Goal: Information Seeking & Learning: Find specific fact

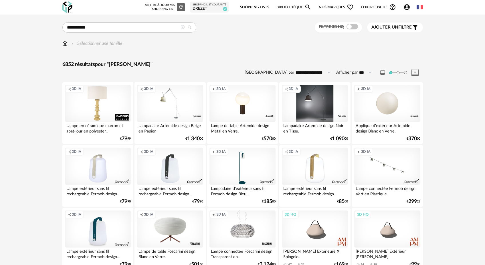
click at [181, 26] on icon at bounding box center [182, 27] width 4 height 4
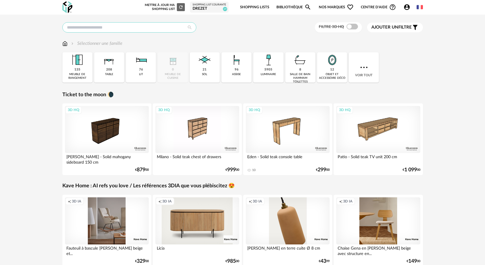
click at [145, 29] on input "text" at bounding box center [129, 27] width 134 height 10
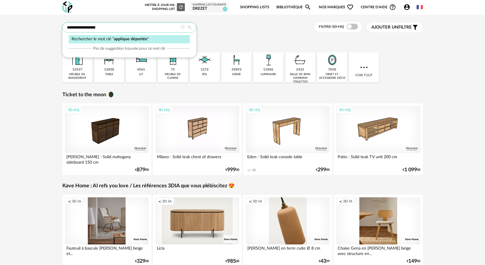
type input "**********"
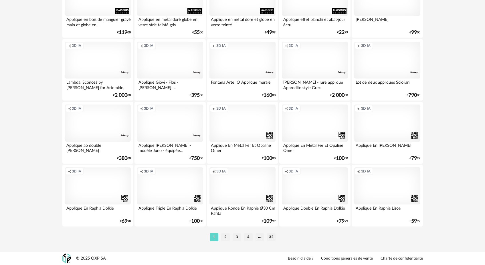
scroll to position [1015, 0]
